Goal: Information Seeking & Learning: Learn about a topic

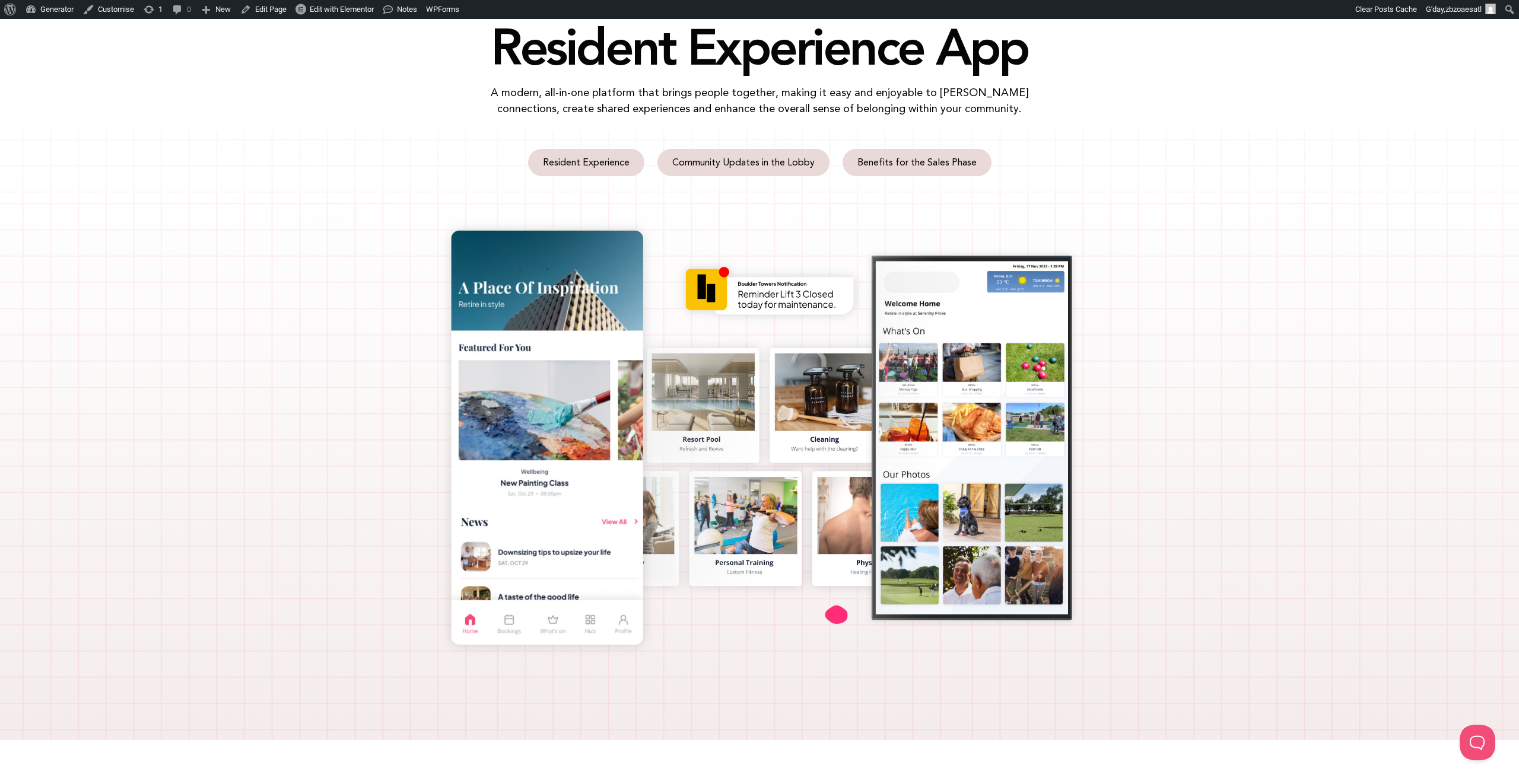
scroll to position [114, 0]
click at [792, 165] on span "Community Updates in the Lobby" at bounding box center [743, 162] width 142 height 10
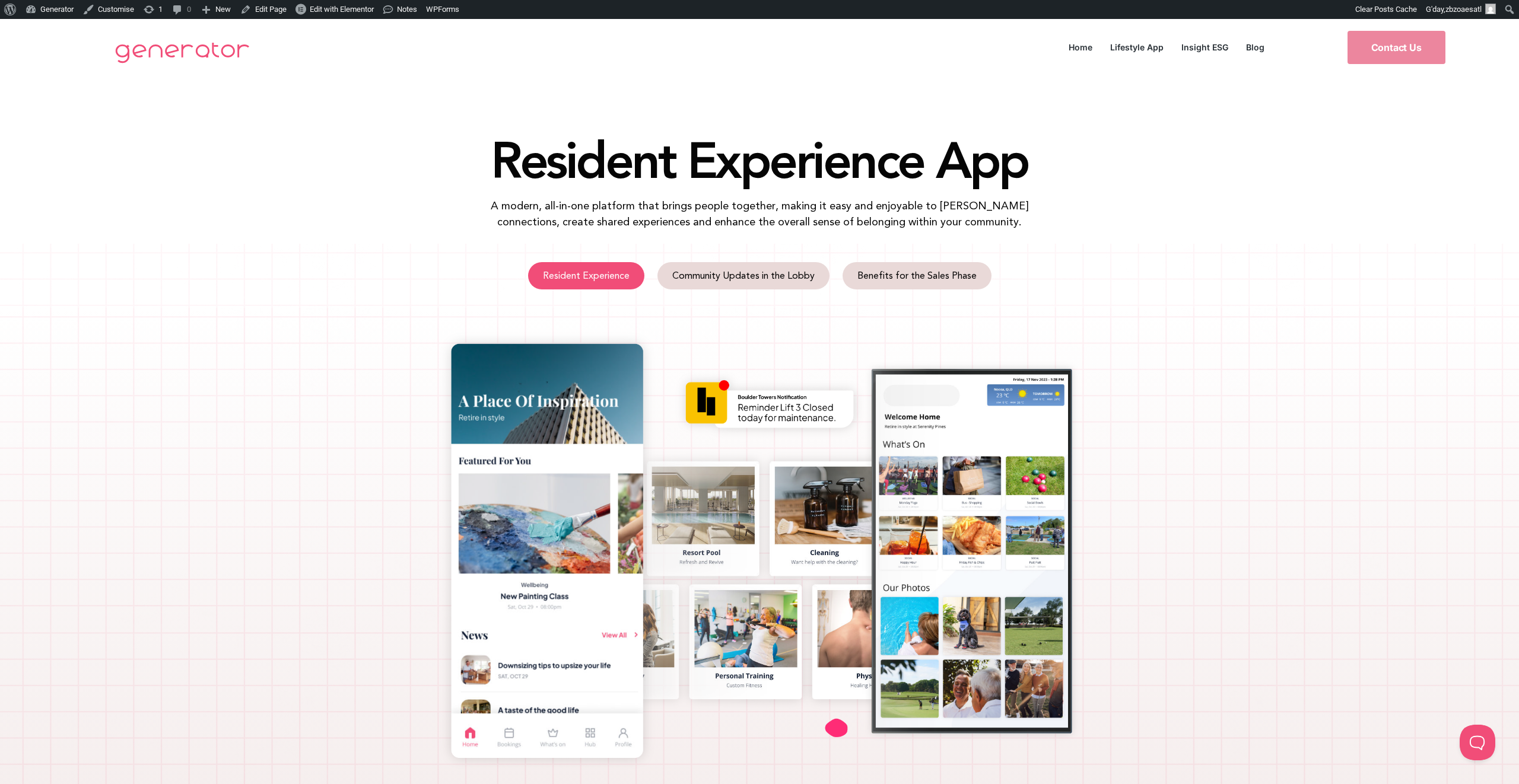
click at [604, 271] on span "Resident Experience" at bounding box center [586, 276] width 86 height 10
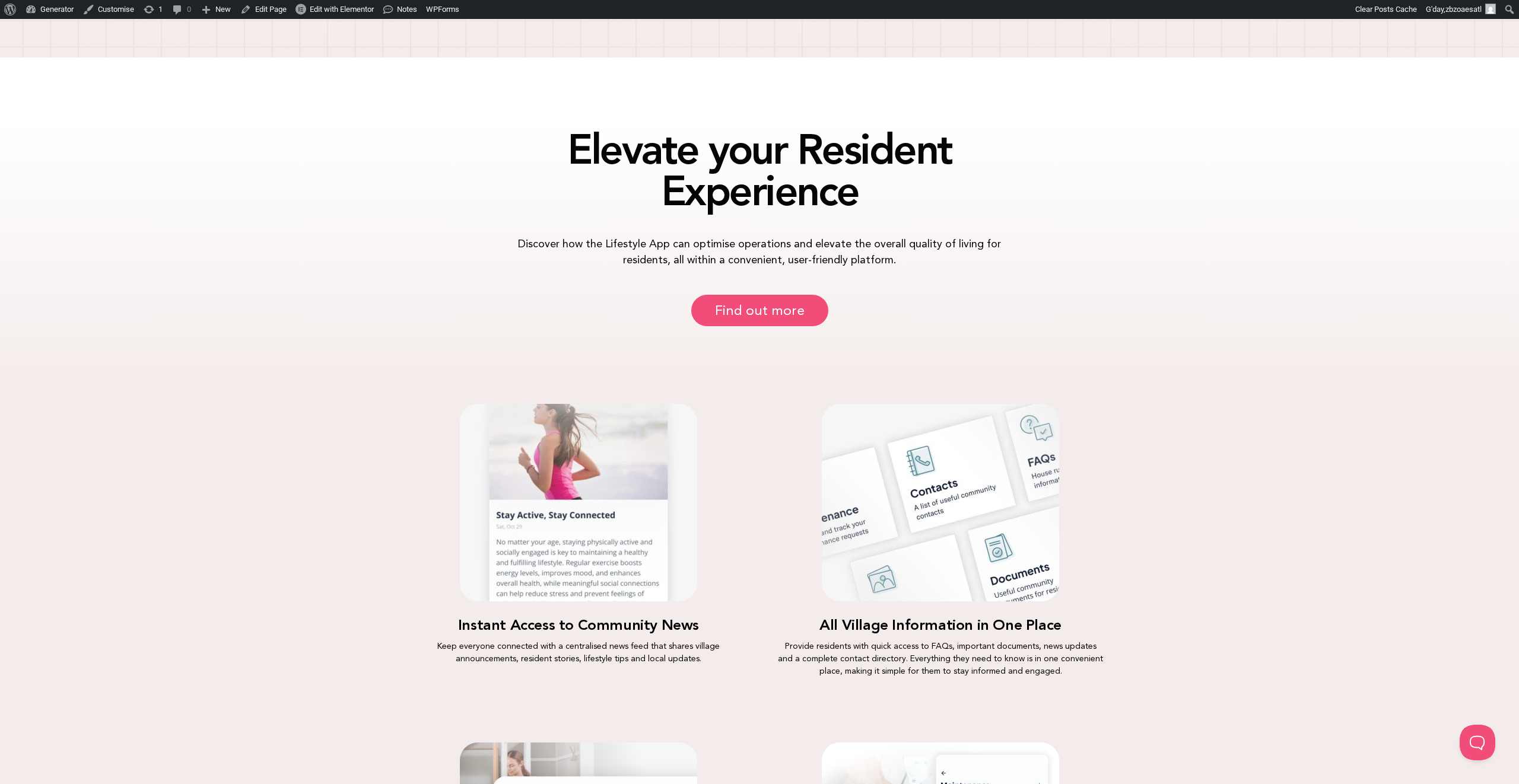
scroll to position [785, 0]
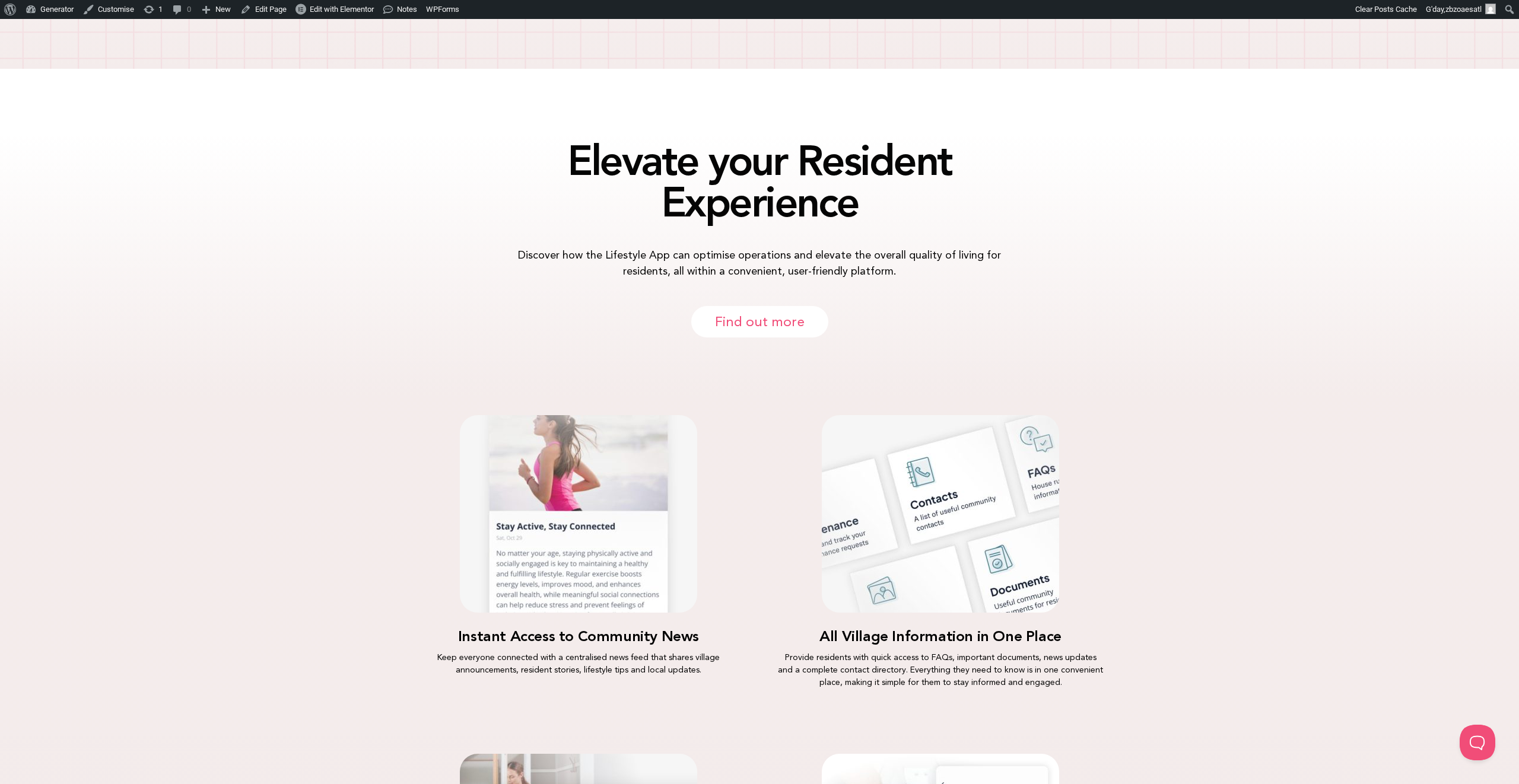
click at [742, 322] on span "Find out more" at bounding box center [760, 321] width 89 height 14
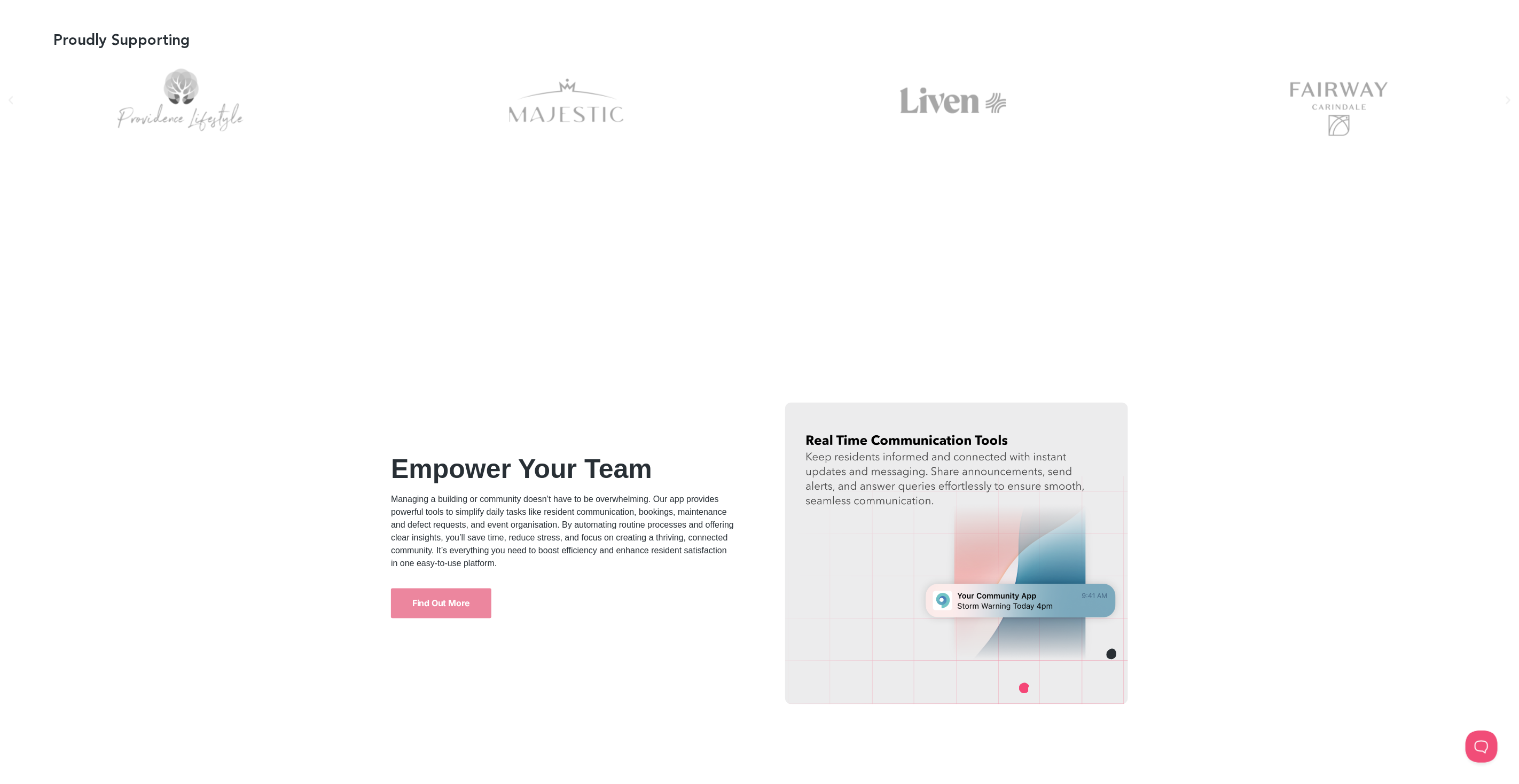
scroll to position [1423, 0]
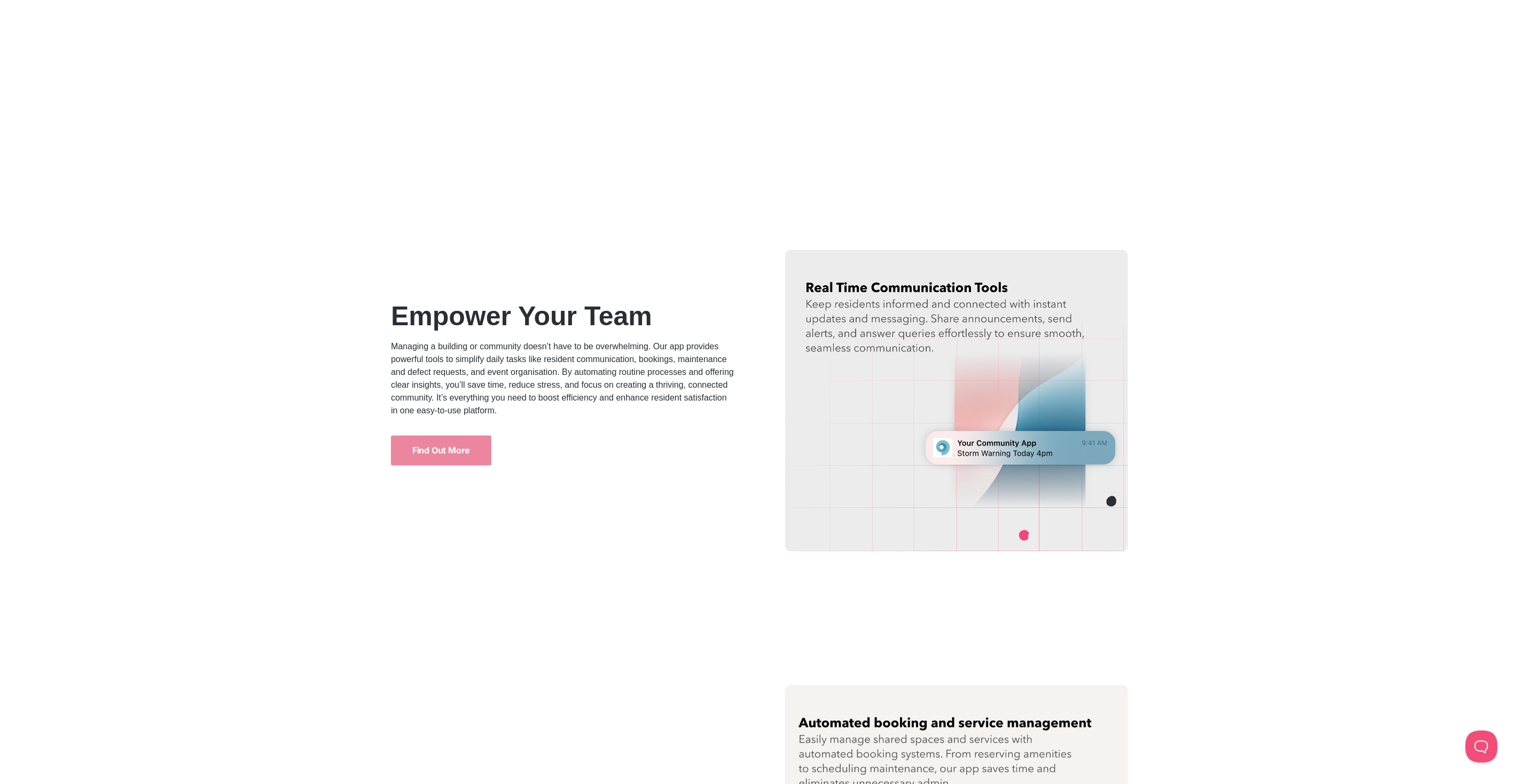
click at [545, 359] on p "Managing a building or community doesn’t have to be overwhelming. Our app provi…" at bounding box center [562, 378] width 343 height 77
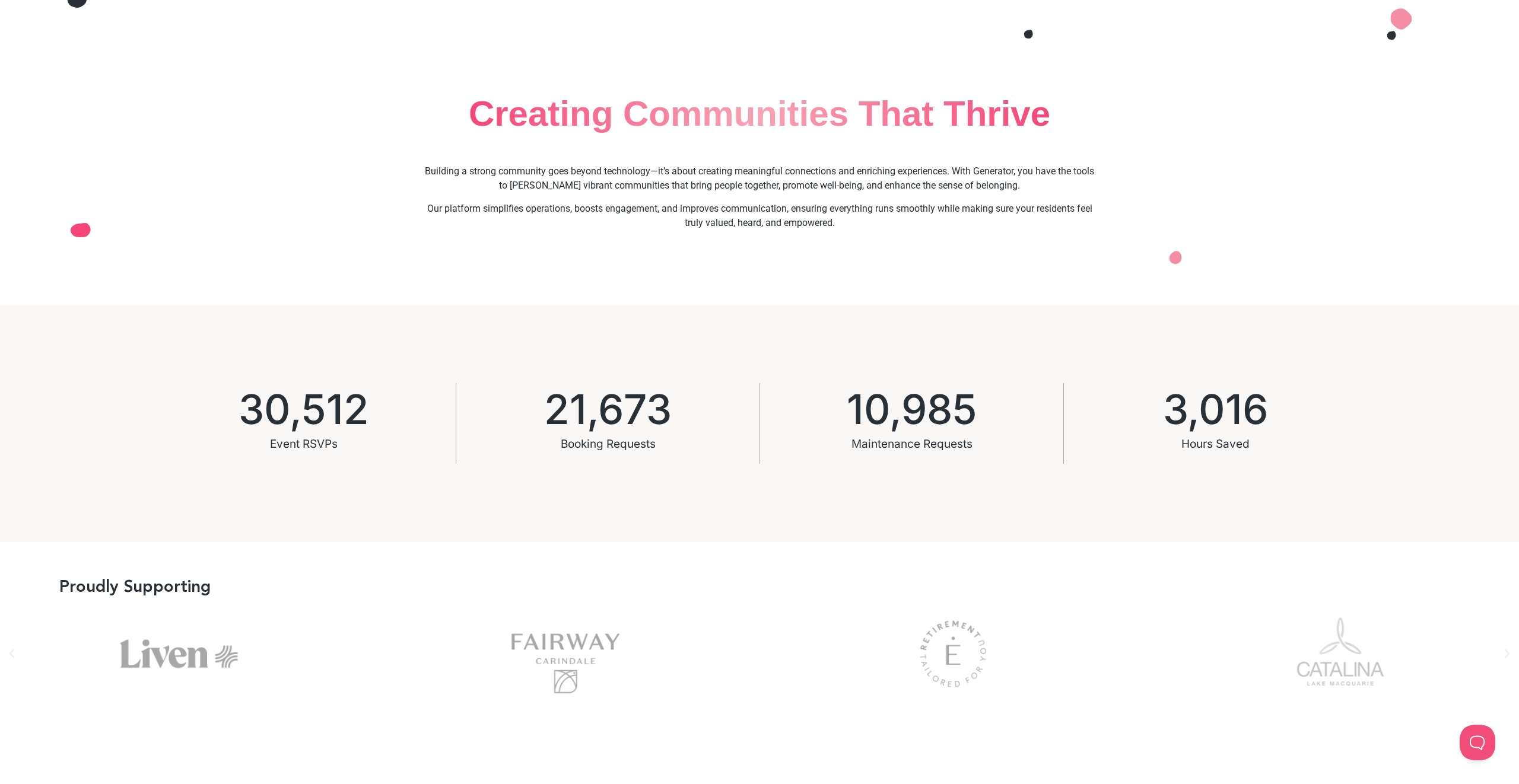
scroll to position [0, 0]
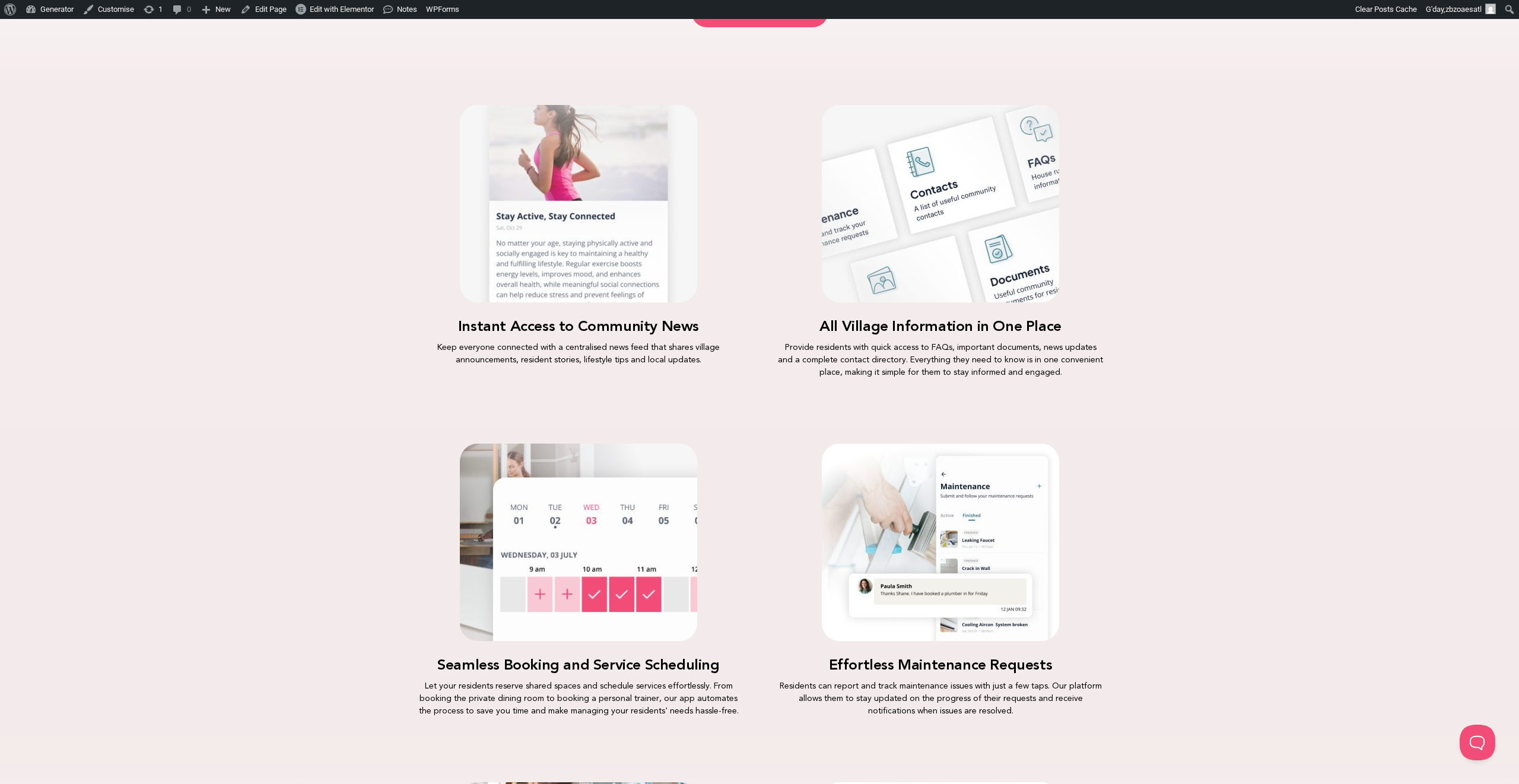
scroll to position [1124, 0]
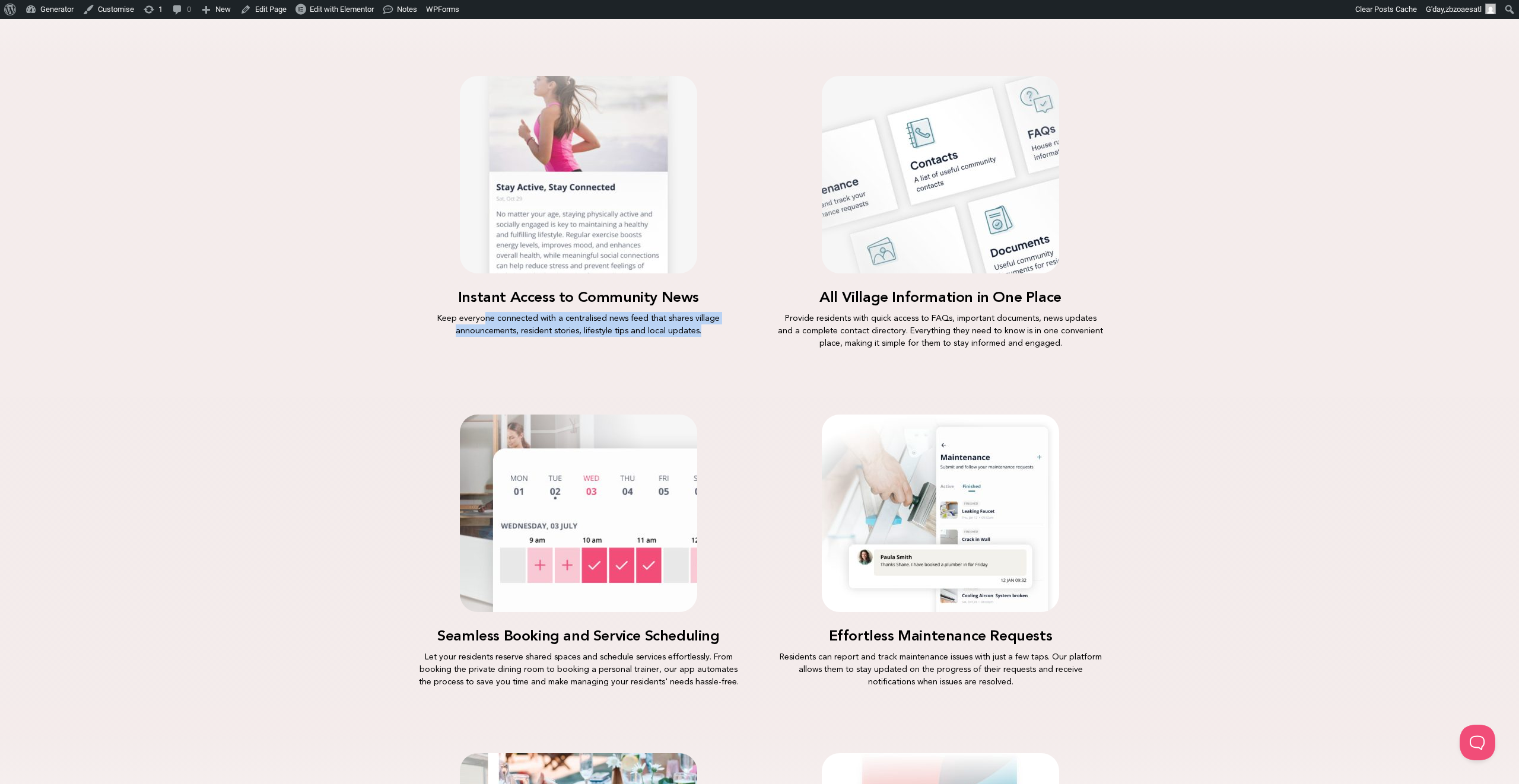
drag, startPoint x: 489, startPoint y: 320, endPoint x: 714, endPoint y: 332, distance: 225.3
click at [714, 332] on p "Keep everyone connected with a centralised news feed that shares village announ…" at bounding box center [578, 324] width 326 height 25
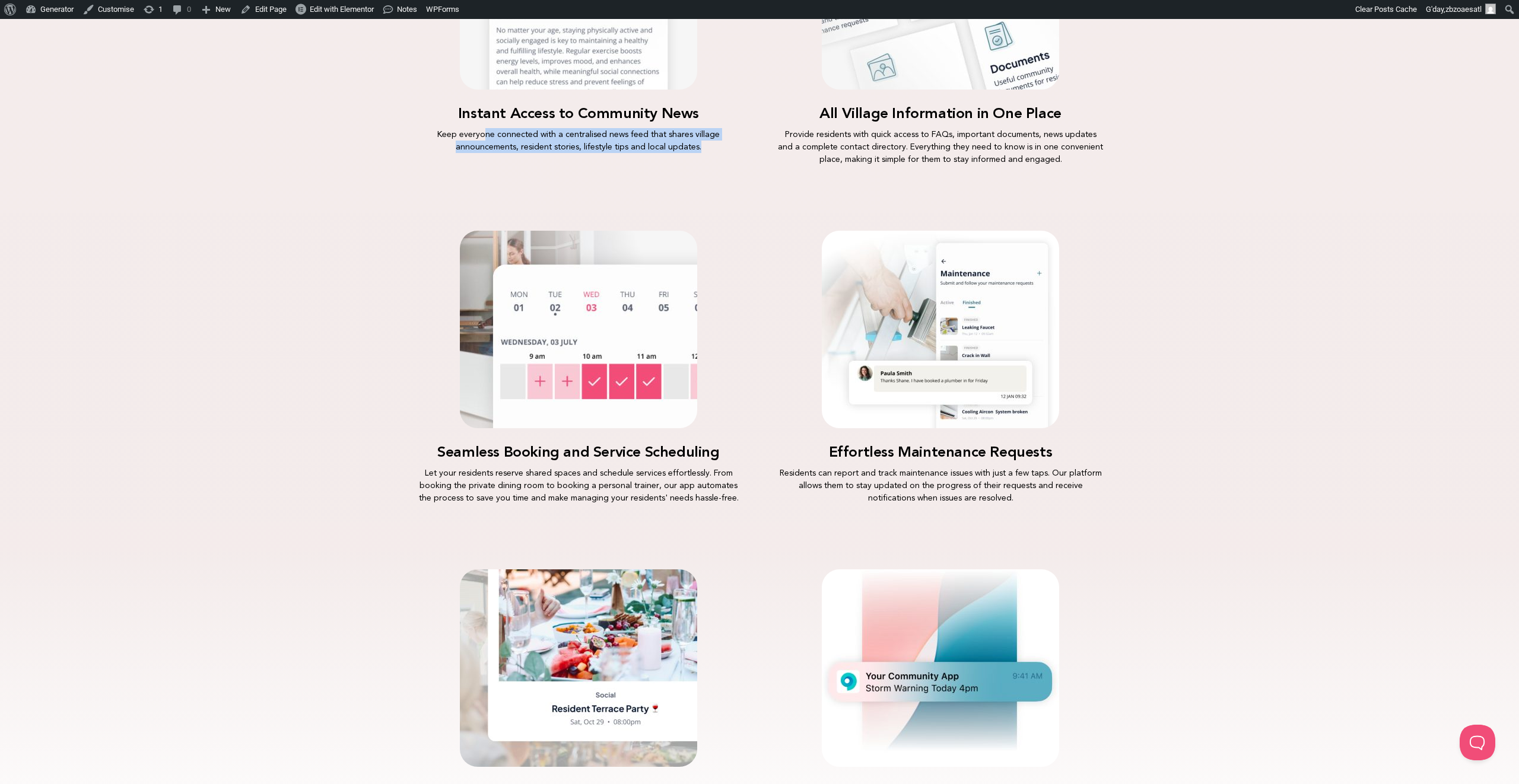
scroll to position [1364, 0]
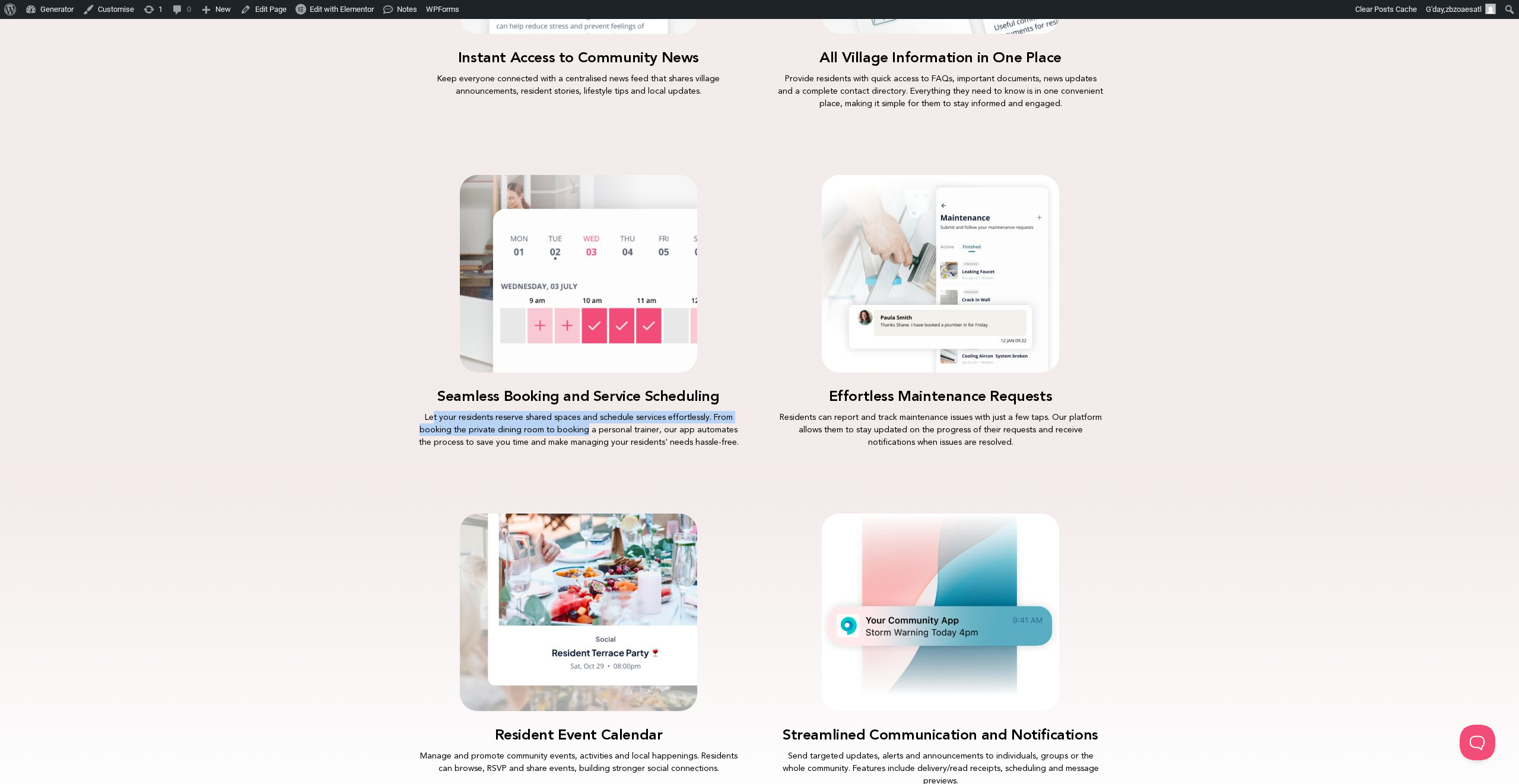
drag, startPoint x: 437, startPoint y: 417, endPoint x: 581, endPoint y: 424, distance: 144.2
click at [581, 424] on p "Let your residents reserve shared spaces and schedule services effortlessly. Fr…" at bounding box center [578, 429] width 326 height 37
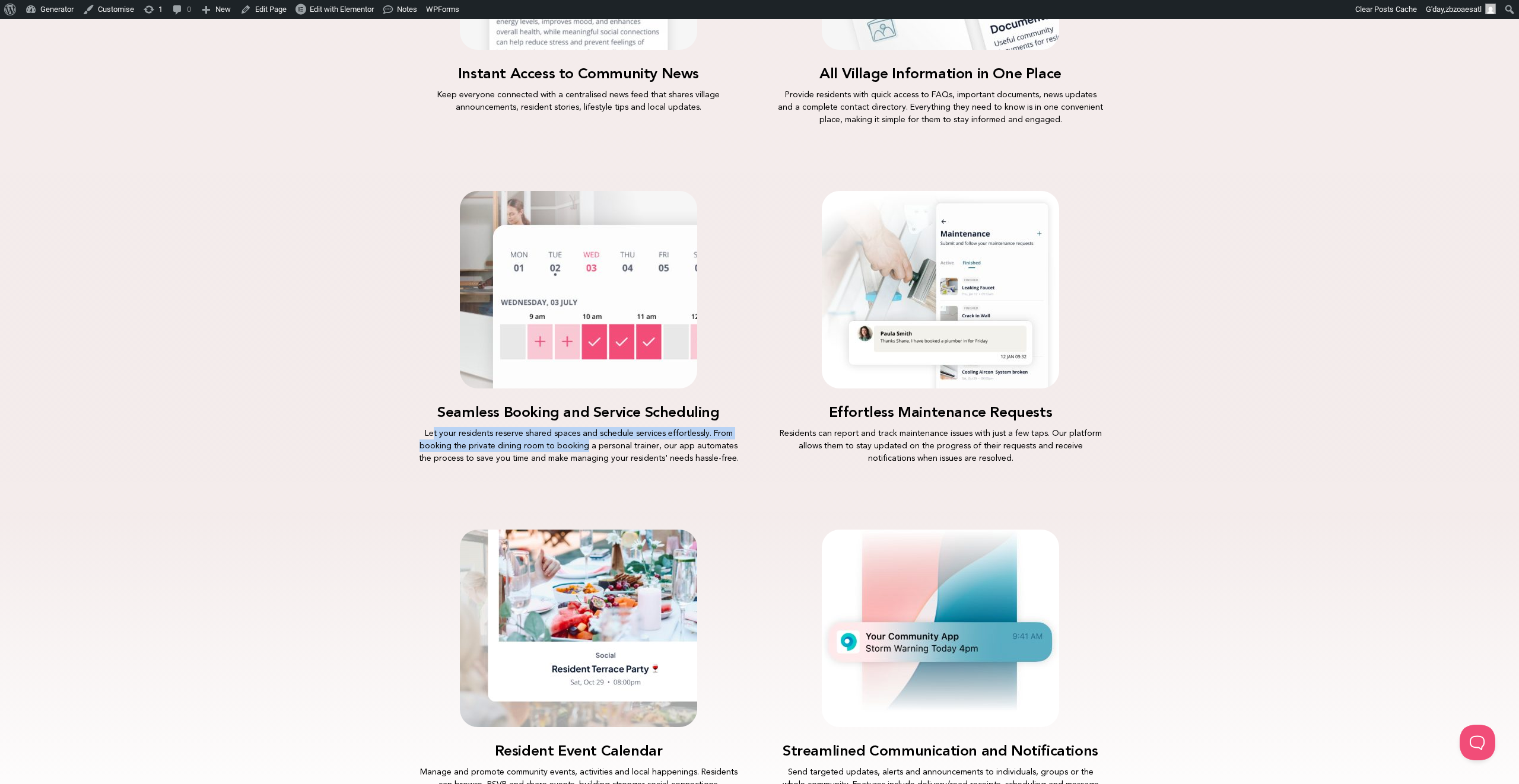
scroll to position [1350, 0]
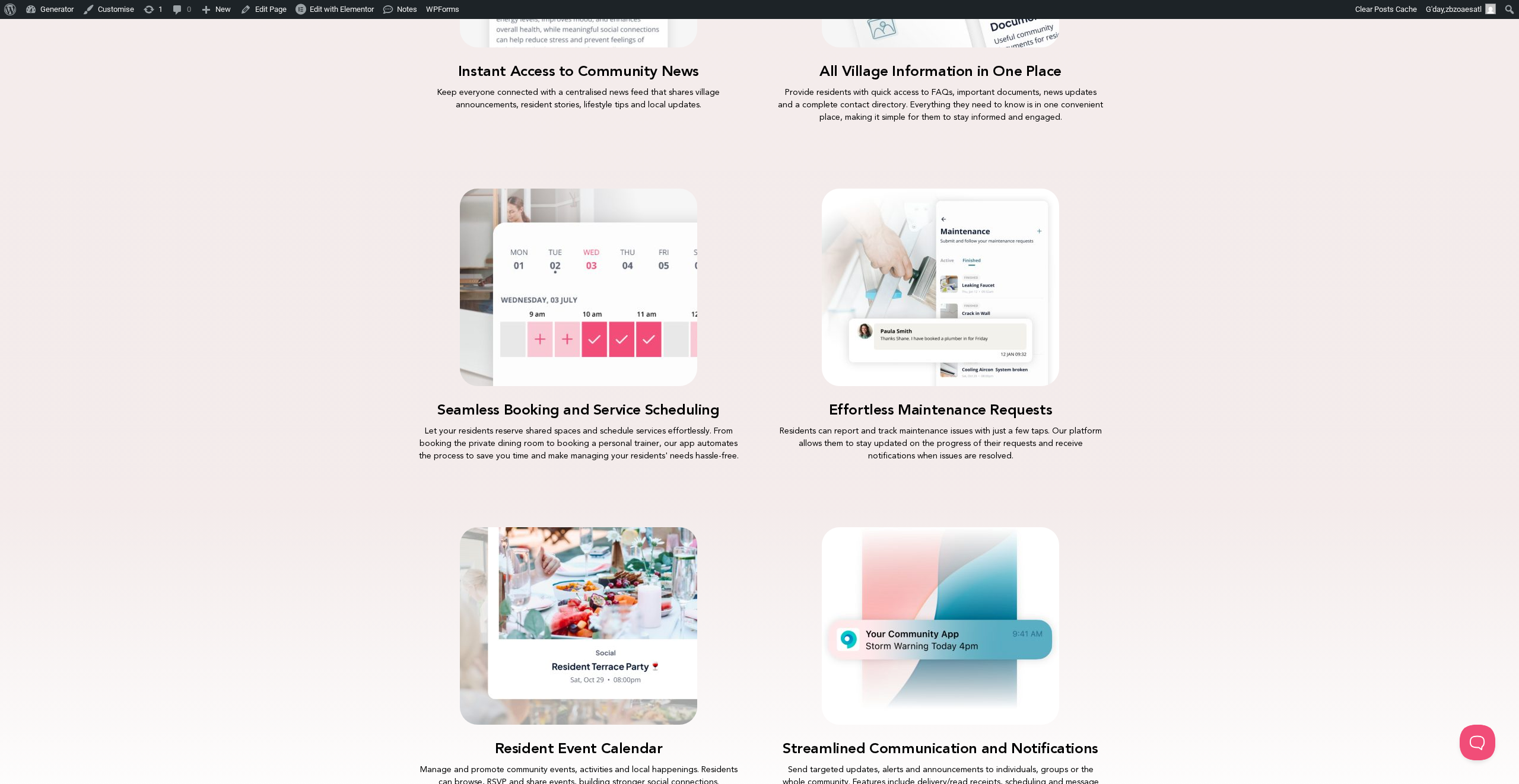
click at [801, 666] on div "Streamlined Communication and Notifications Send targeted updates, alerts and a…" at bounding box center [940, 664] width 326 height 273
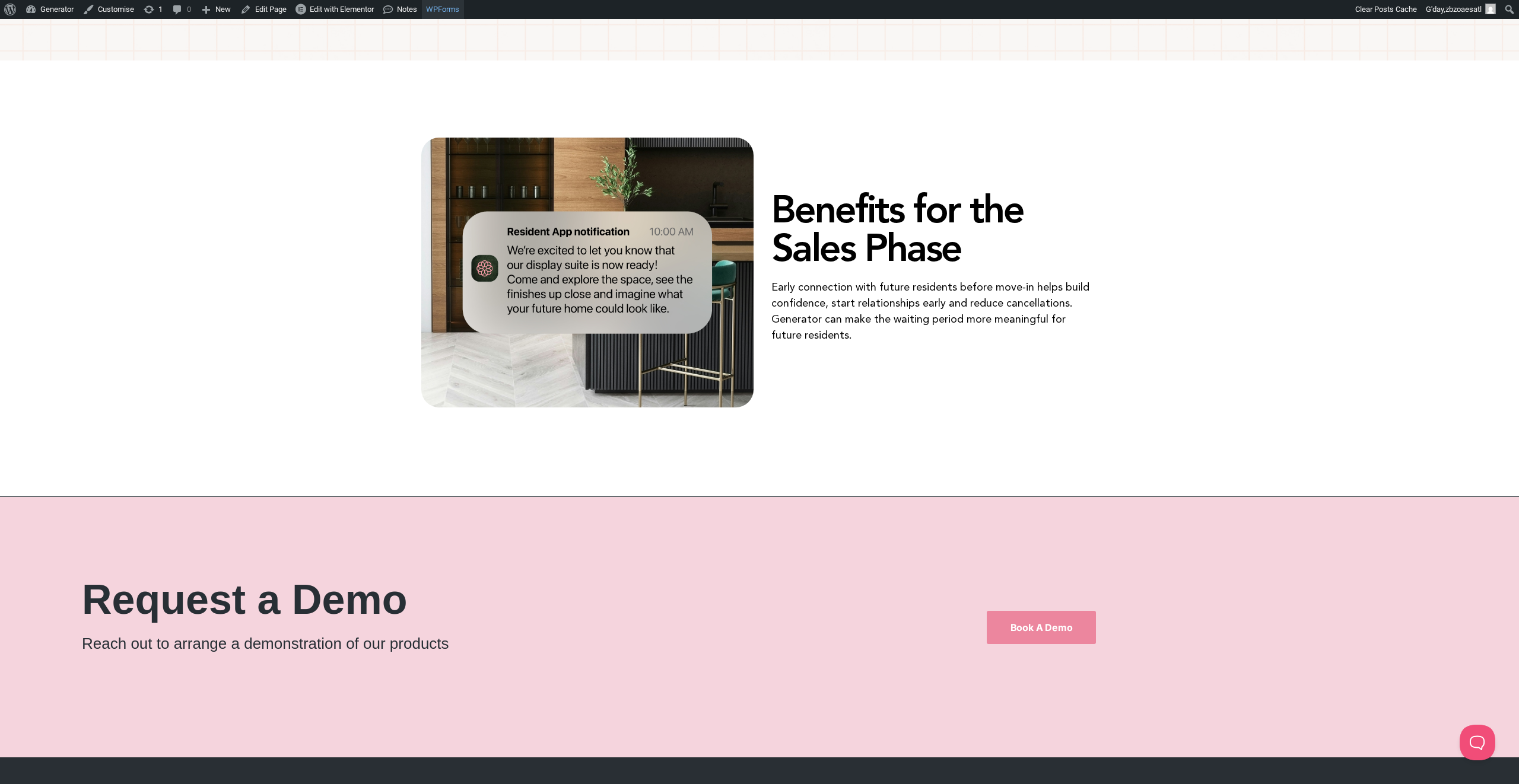
scroll to position [2690, 0]
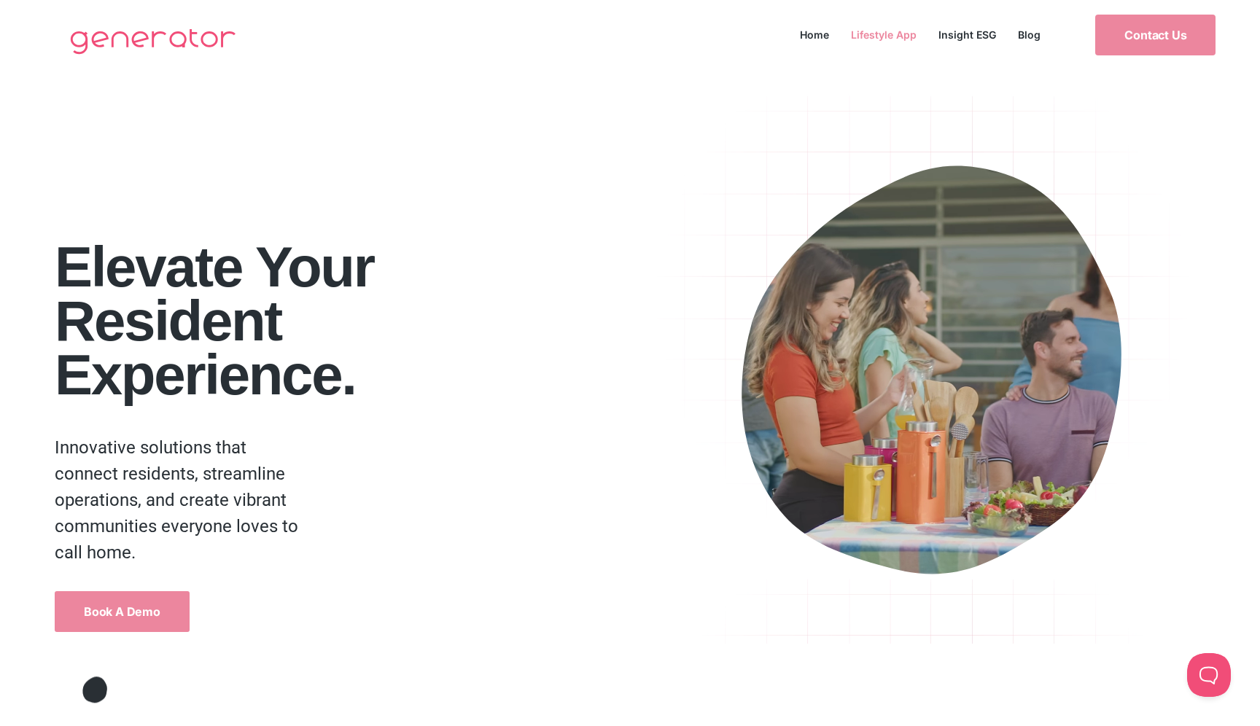
click at [901, 34] on link "Lifestyle App" at bounding box center [884, 35] width 88 height 20
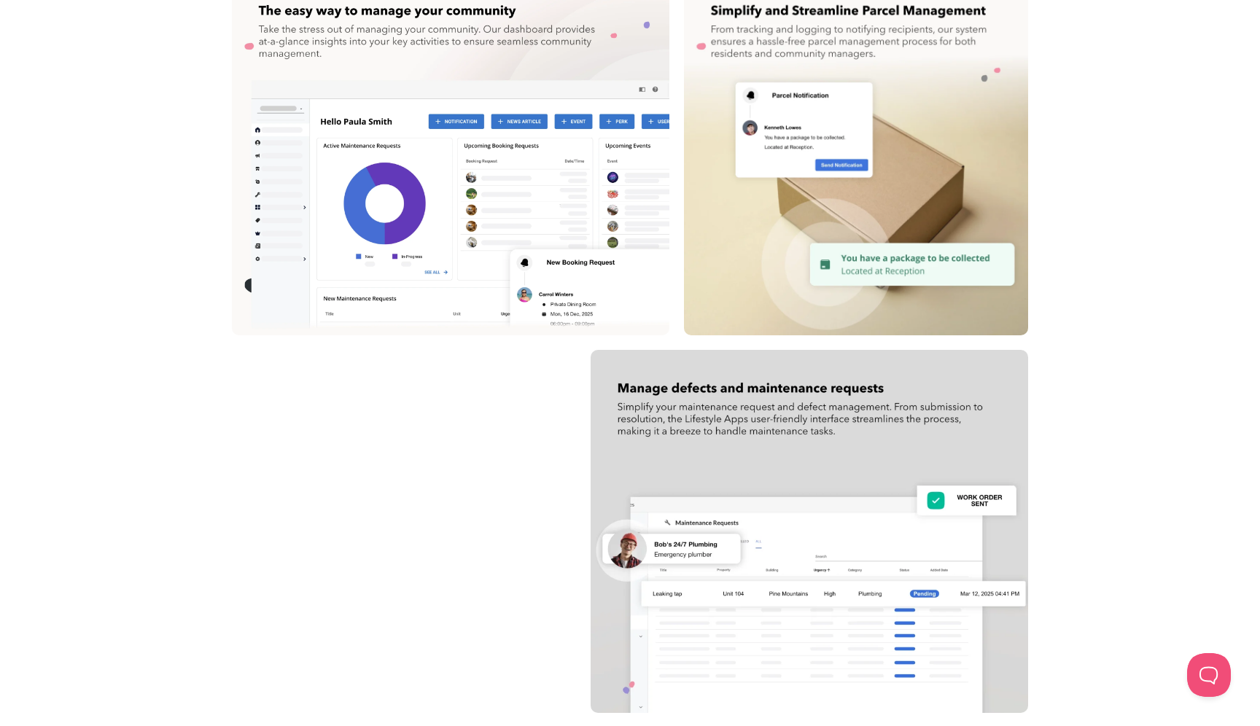
scroll to position [1705, 0]
